Goal: Navigation & Orientation: Find specific page/section

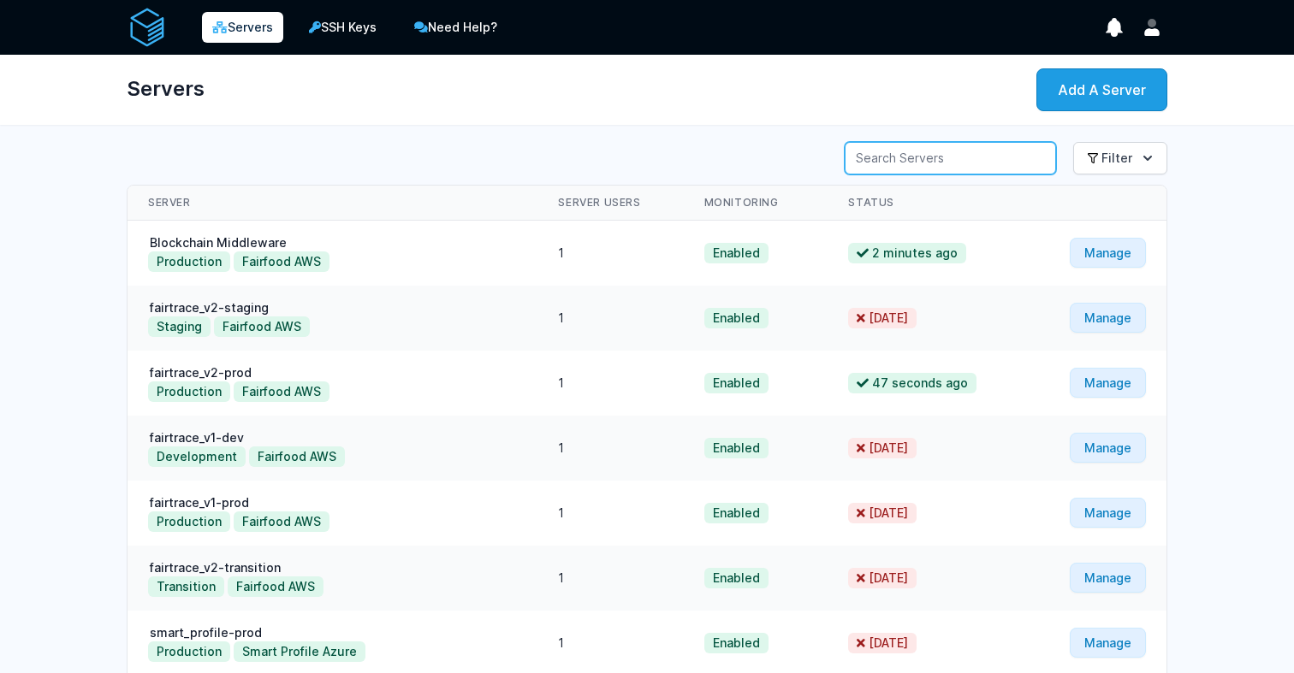
click at [939, 159] on input "Server Search" at bounding box center [949, 158] width 211 height 33
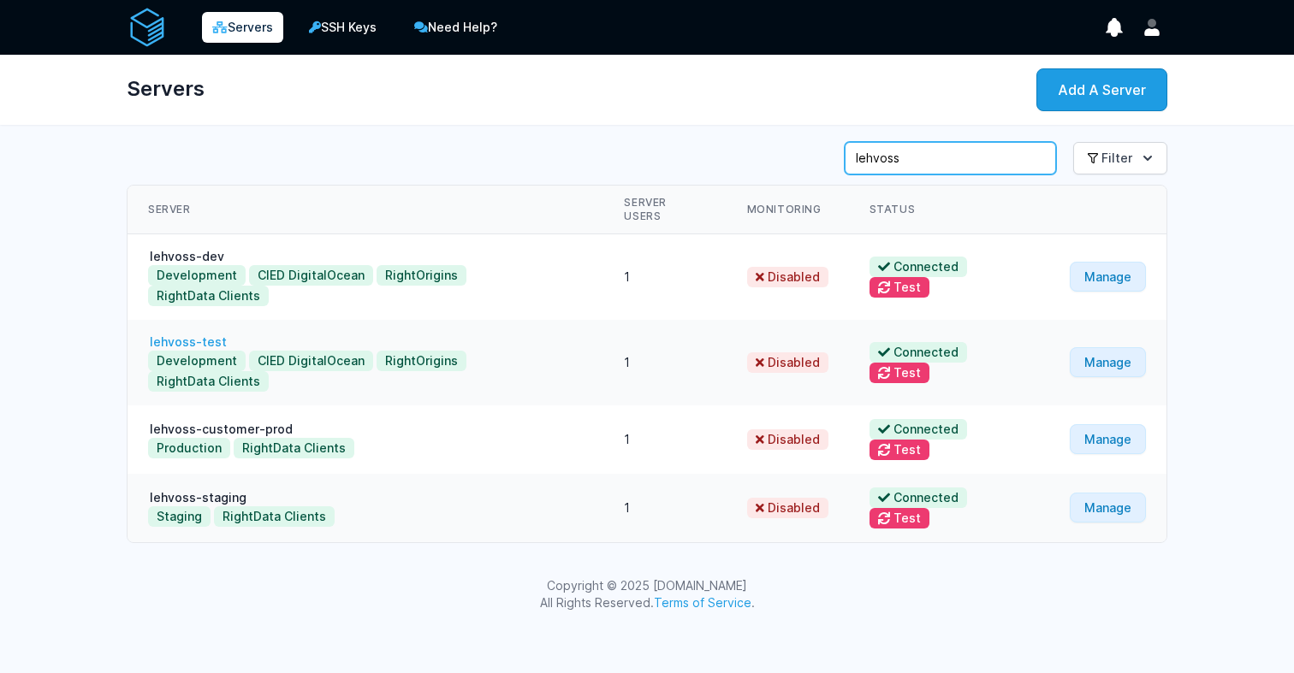
type input "lehvoss"
click at [201, 335] on link "lehvoss-test" at bounding box center [188, 342] width 80 height 15
